Goal: Information Seeking & Learning: Learn about a topic

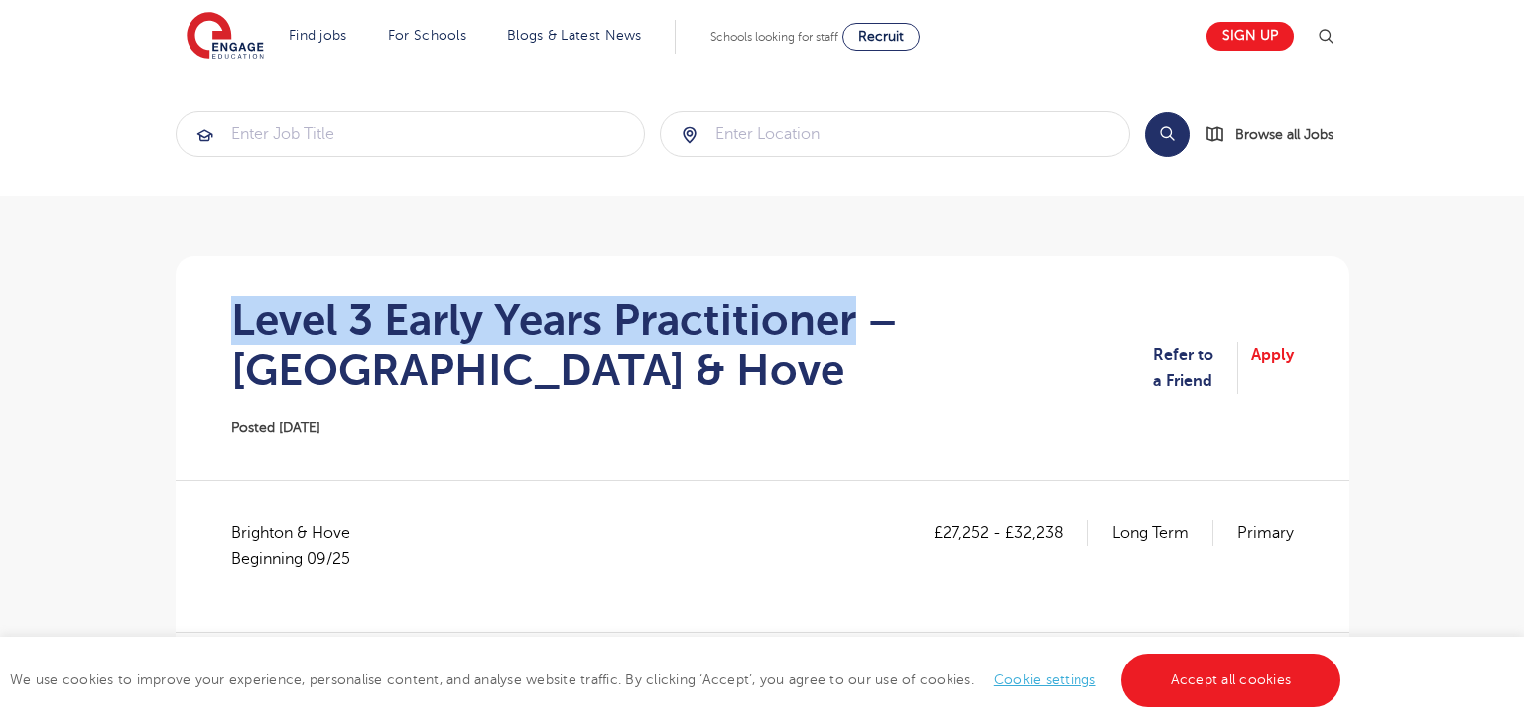
click at [849, 308] on section "Level 3 Early Years Practitioner – Brighton & Hove Posted 25/09/25 Refer to a F…" at bounding box center [763, 368] width 1142 height 224
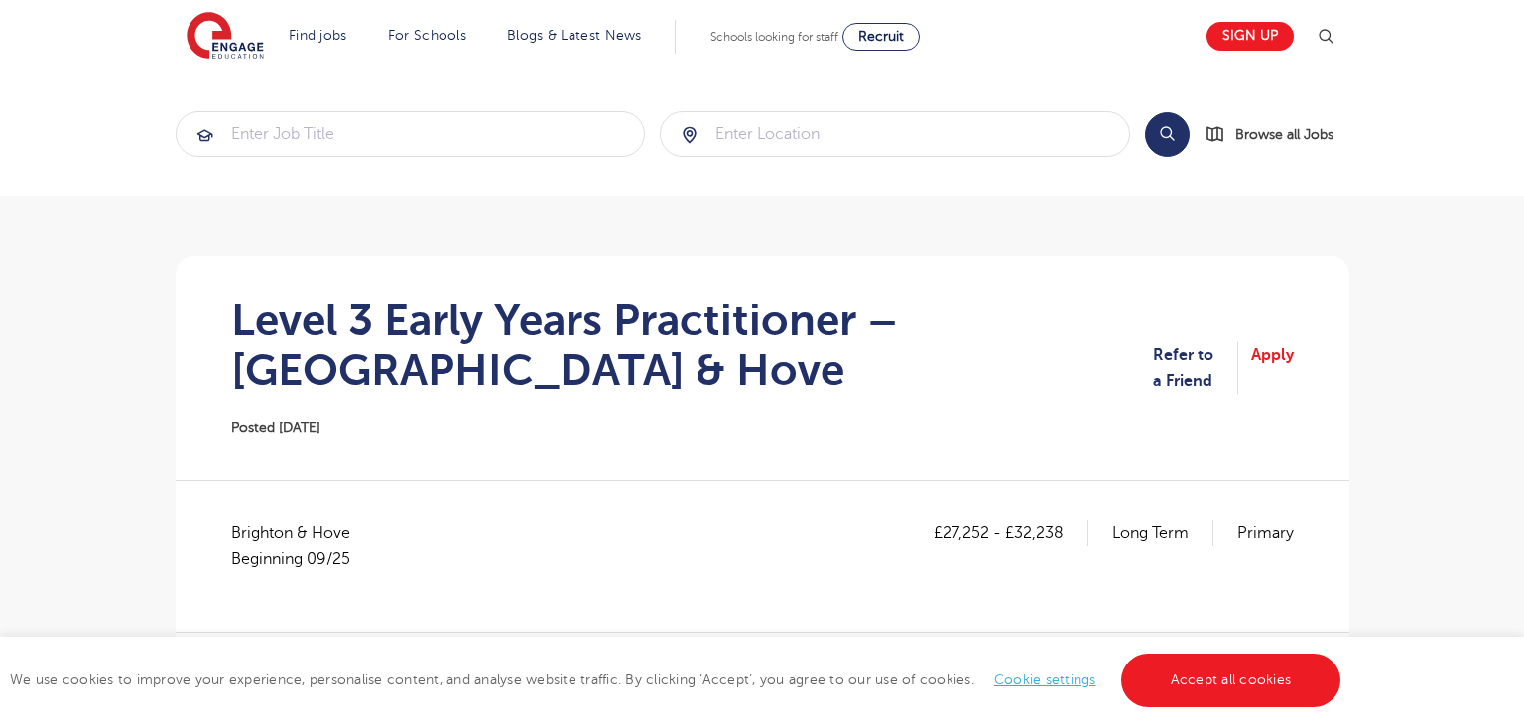
click at [281, 538] on span "Brighton & Hove Beginning 09/25" at bounding box center [300, 546] width 139 height 53
copy span "[GEOGRAPHIC_DATA]"
drag, startPoint x: 944, startPoint y: 530, endPoint x: 984, endPoint y: 529, distance: 40.7
click at [984, 529] on p "£27,252 - £32,238" at bounding box center [1011, 533] width 155 height 26
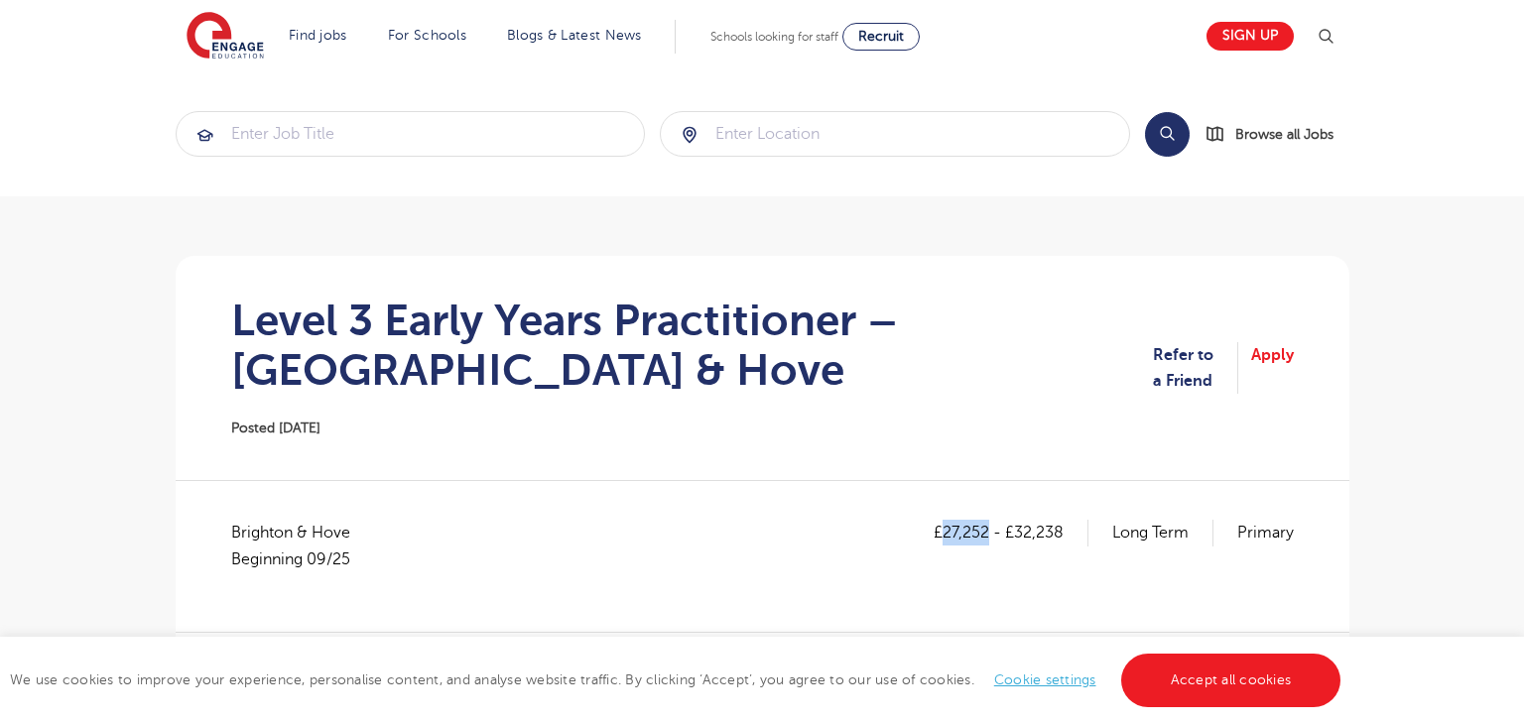
copy p "27,252"
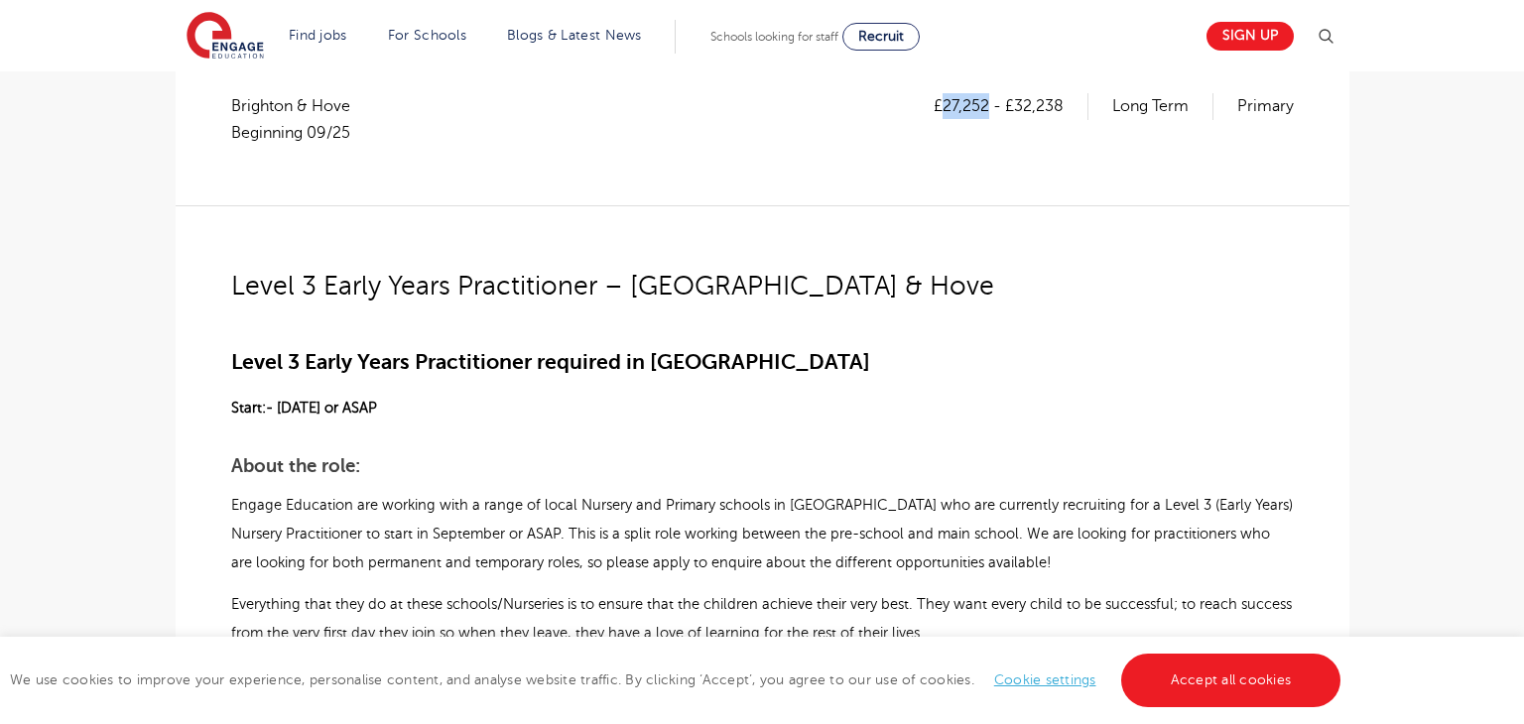
scroll to position [425, 0]
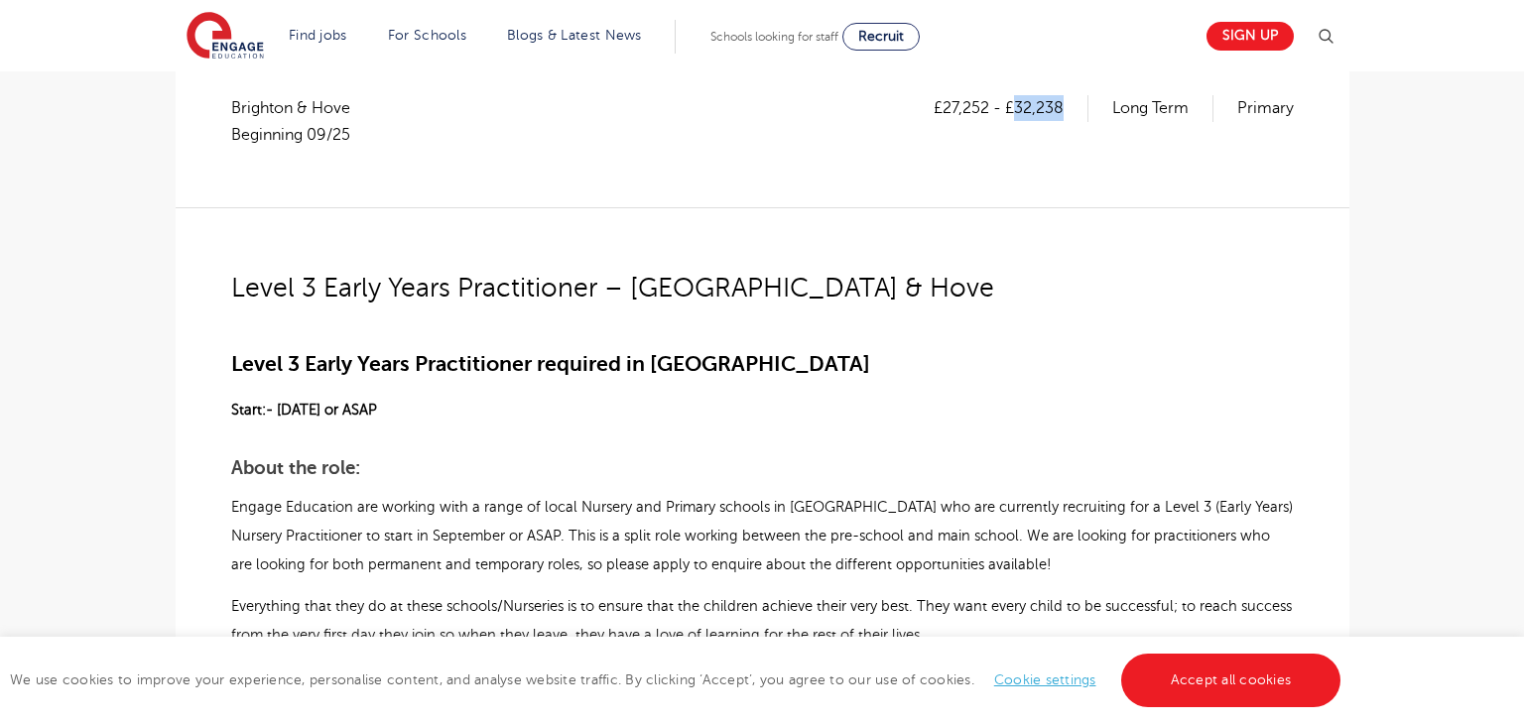
drag, startPoint x: 1014, startPoint y: 112, endPoint x: 1066, endPoint y: 111, distance: 51.6
click at [1066, 111] on p "£27,252 - £32,238" at bounding box center [1011, 108] width 155 height 26
copy p "32,238"
drag, startPoint x: 236, startPoint y: 358, endPoint x: 343, endPoint y: 430, distance: 128.8
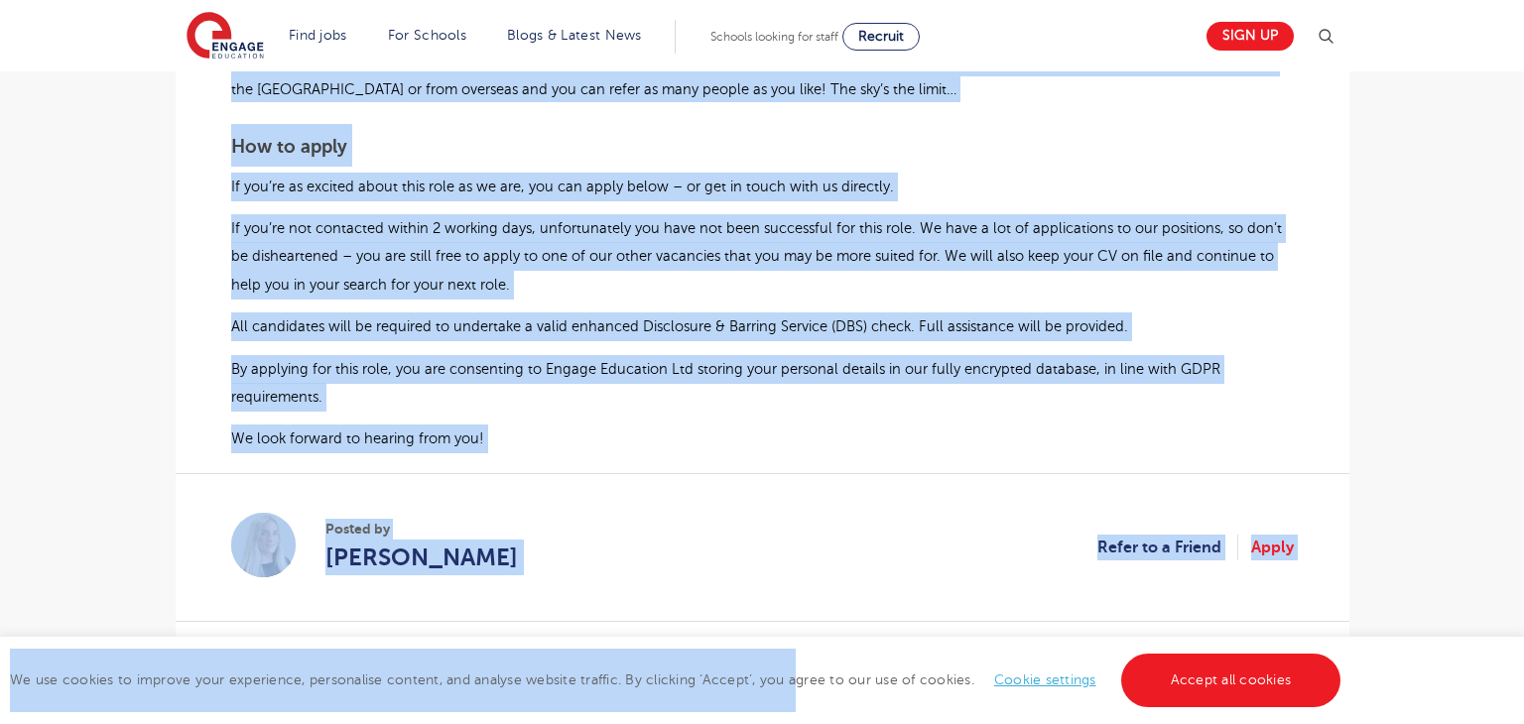
scroll to position [1504, 0]
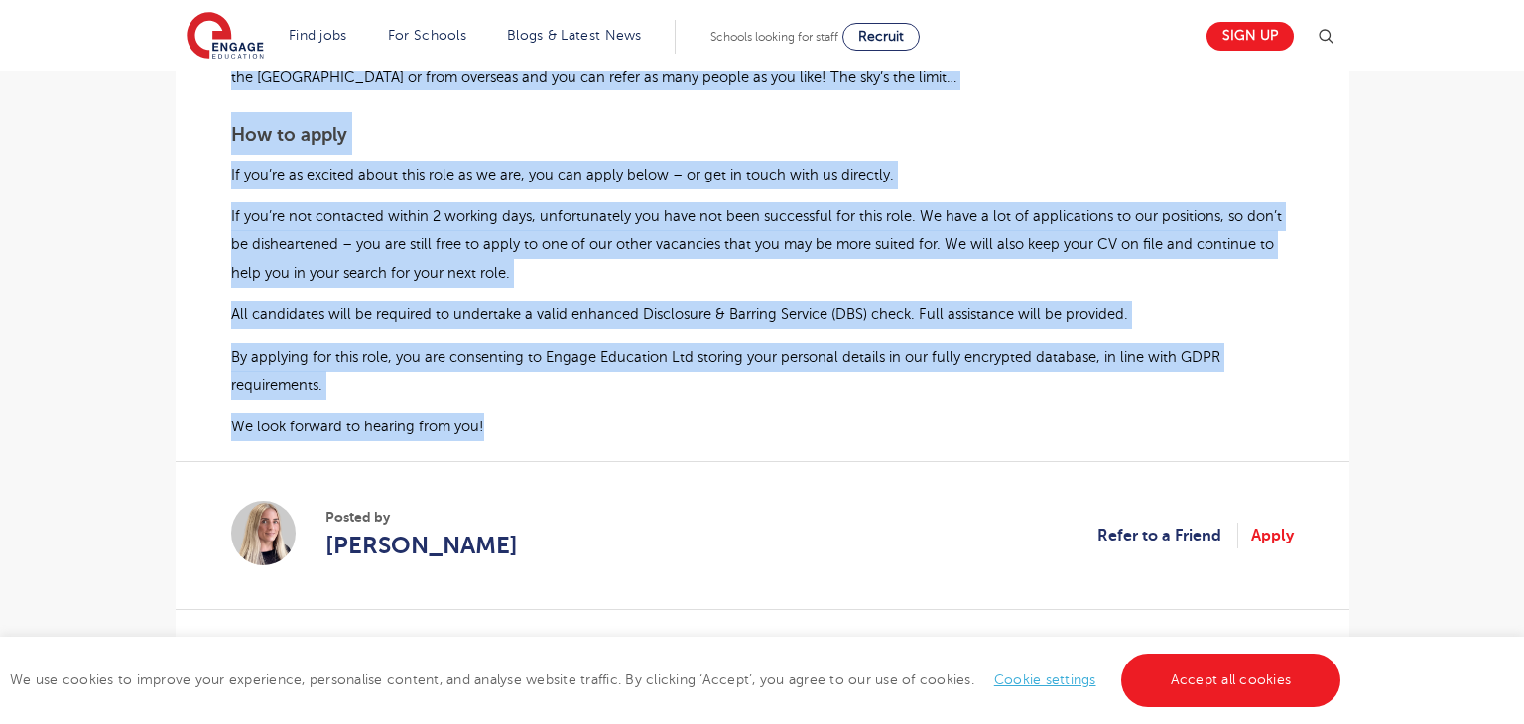
drag, startPoint x: 230, startPoint y: 356, endPoint x: 489, endPoint y: 420, distance: 266.7
copy div "Level 3 Early Years Practitioner required in Brighton & Hove Start:- September …"
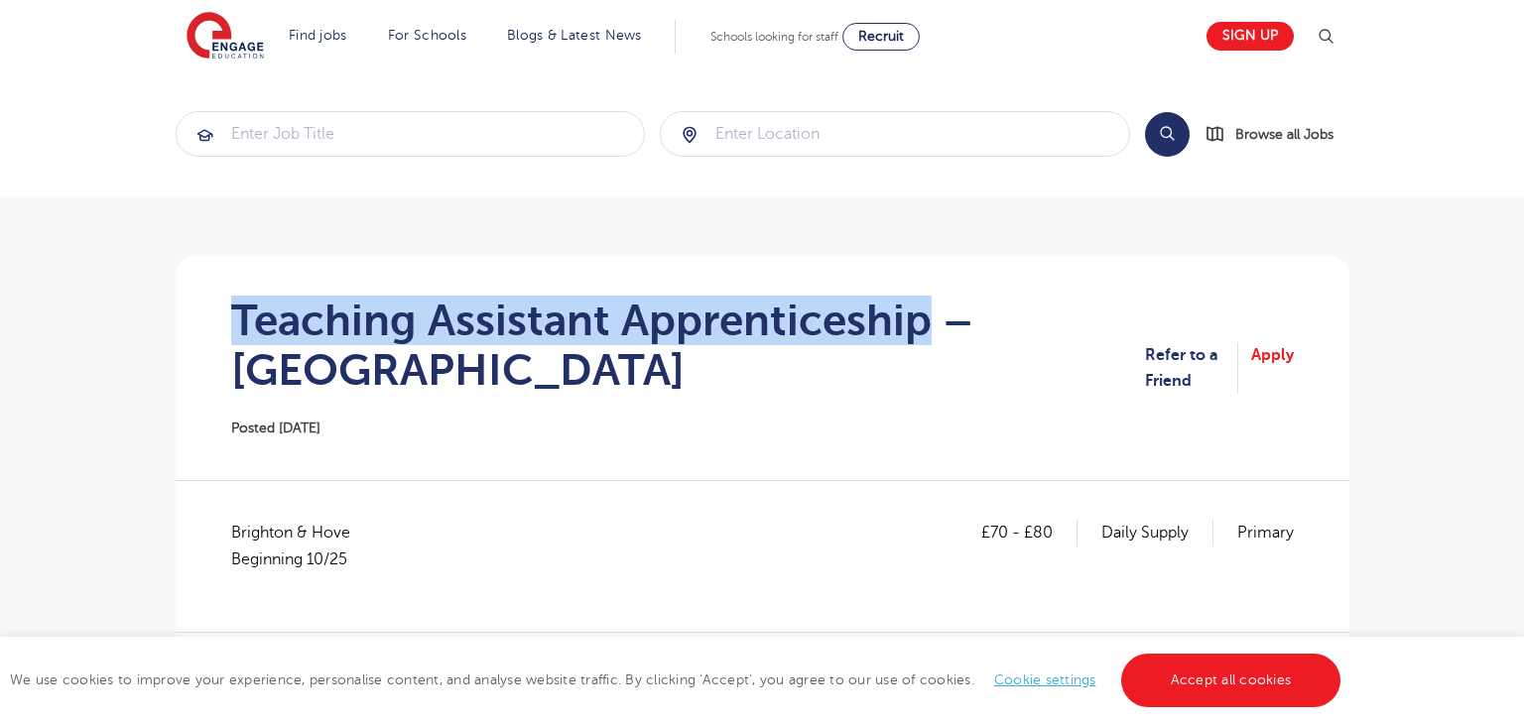
drag, startPoint x: 231, startPoint y: 299, endPoint x: 917, endPoint y: 311, distance: 685.8
click at [917, 311] on h1 "Teaching Assistant Apprenticeship – [GEOGRAPHIC_DATA]" at bounding box center [688, 345] width 914 height 99
copy h1 "Teaching Assistant Apprenticeship"
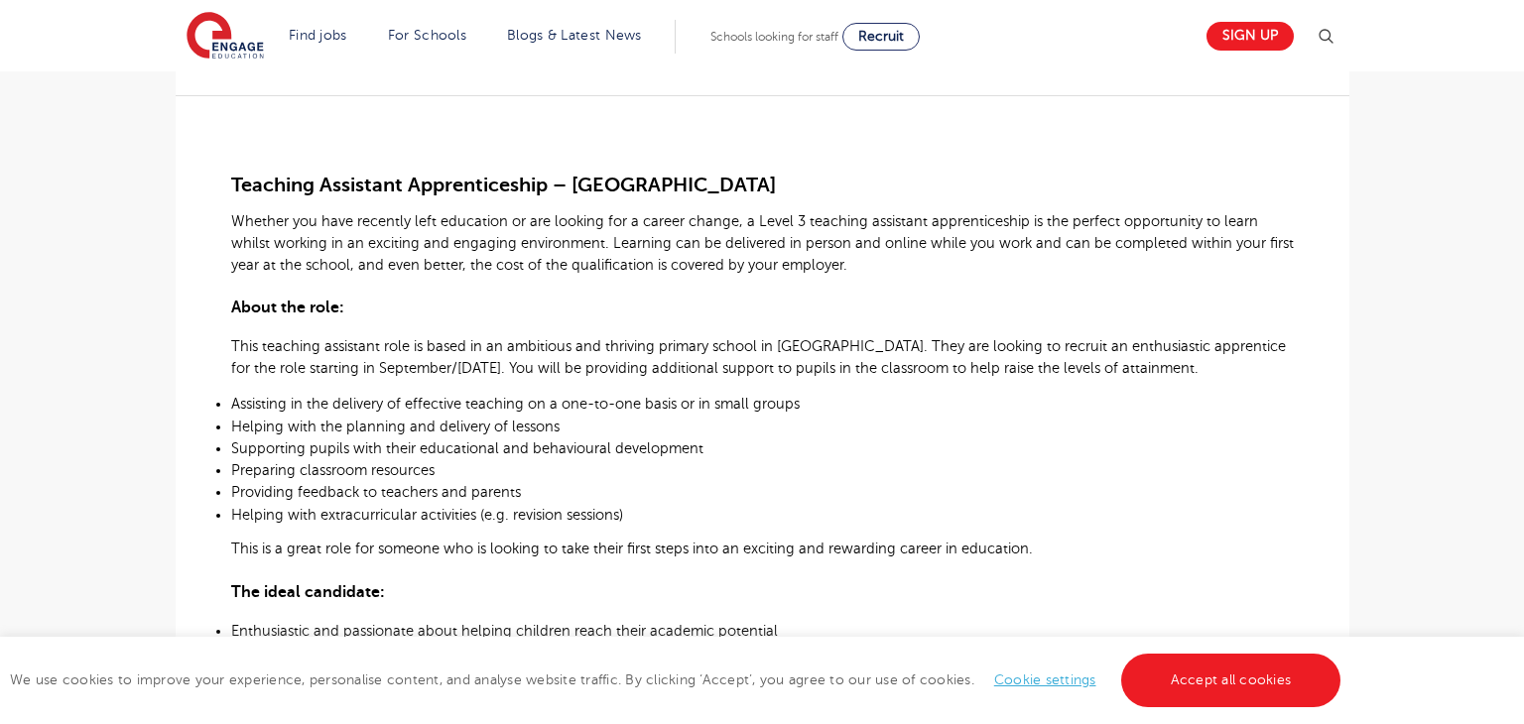
scroll to position [494, 0]
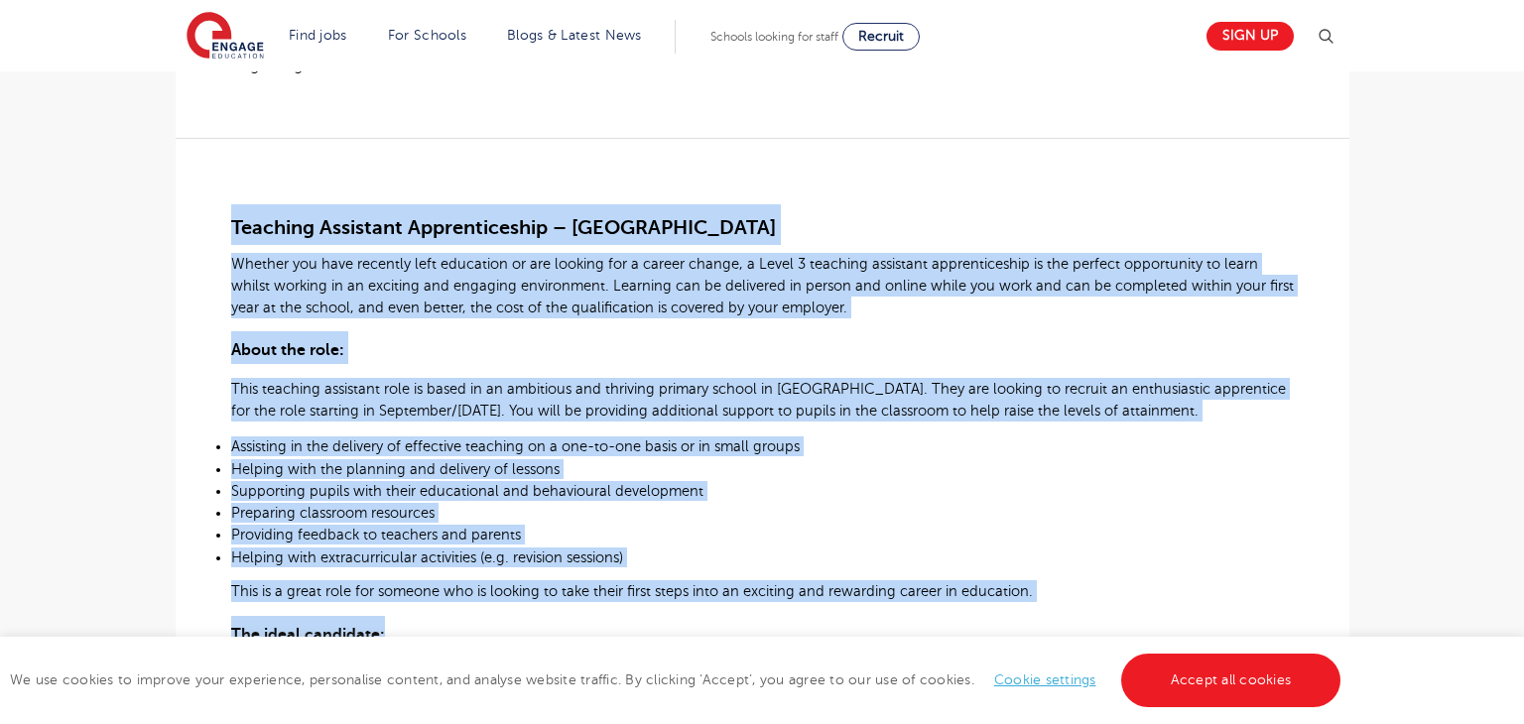
drag, startPoint x: 230, startPoint y: 221, endPoint x: 903, endPoint y: 491, distance: 724.9
click at [846, 600] on div "Teaching Assistant Apprenticeship – Primary School Whether you have recently le…" at bounding box center [762, 644] width 1063 height 1012
click at [905, 489] on p "Supporting pupils with their educational and behavioural development" at bounding box center [762, 491] width 1063 height 20
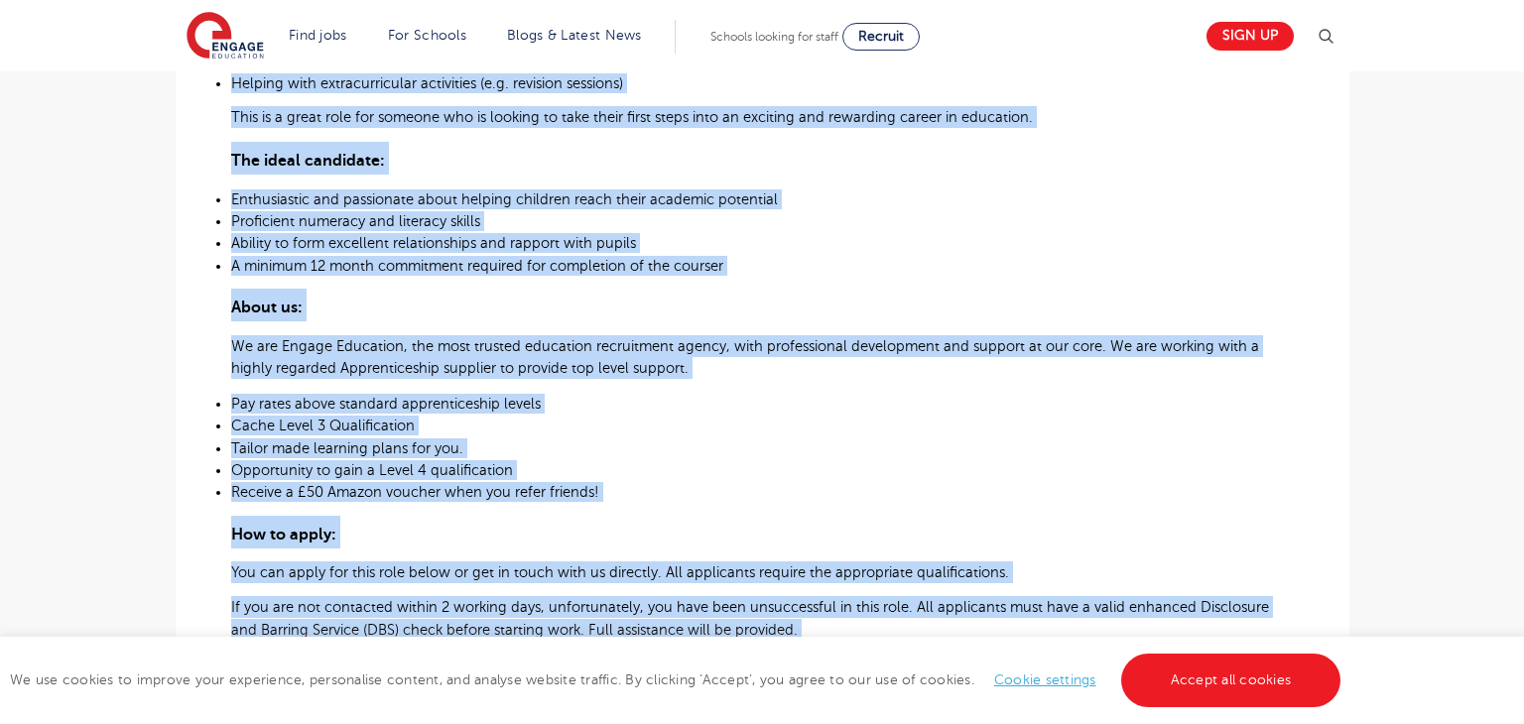
scroll to position [1127, 0]
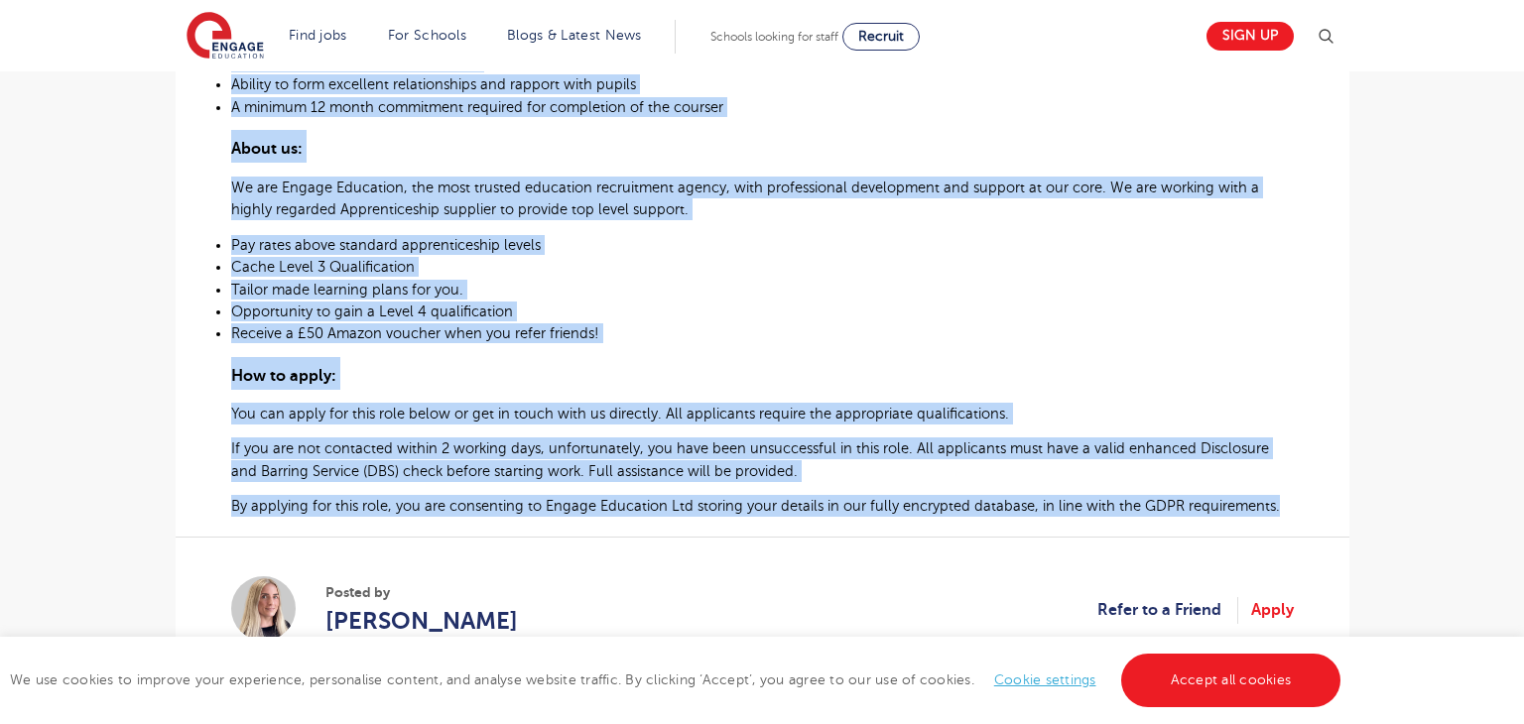
drag, startPoint x: 230, startPoint y: 408, endPoint x: 1318, endPoint y: 521, distance: 1093.4
click at [1318, 521] on div "£70 - £80 Daily Supply Primary [GEOGRAPHIC_DATA] & Hove Beginning 10/25 Teachin…" at bounding box center [763, 46] width 1142 height 1307
copy div "Loremips Dolorsita Consecteturadi – Elitsed Doeius Tempori utl etdo magnaali en…"
